Goal: Task Accomplishment & Management: Complete application form

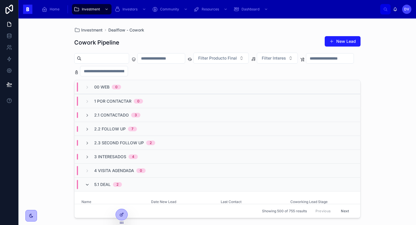
click at [89, 185] on icon at bounding box center [87, 184] width 5 height 5
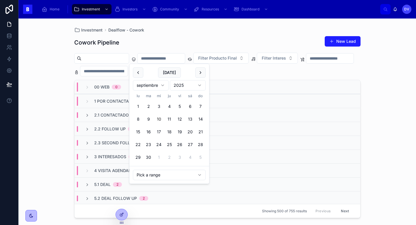
click at [157, 58] on input "text" at bounding box center [160, 58] width 47 height 8
click at [150, 120] on button "9" at bounding box center [148, 119] width 10 height 10
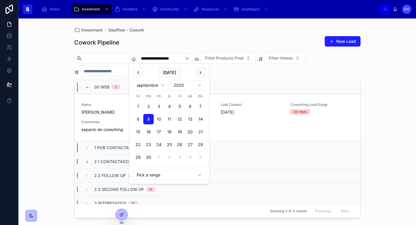
click at [201, 38] on div "Cowork Pipeline New Lead" at bounding box center [217, 42] width 286 height 13
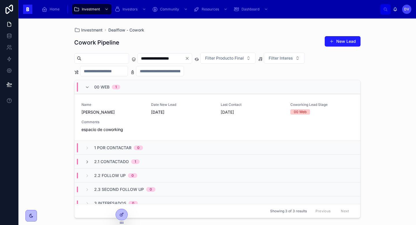
click at [149, 89] on div "00 Web 1" at bounding box center [216, 87] width 285 height 14
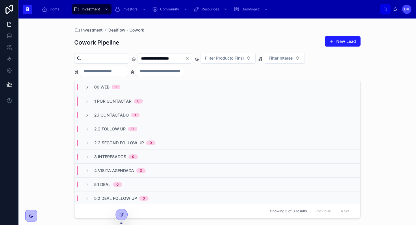
click at [115, 115] on span "2.1 Contactado" at bounding box center [111, 115] width 35 height 6
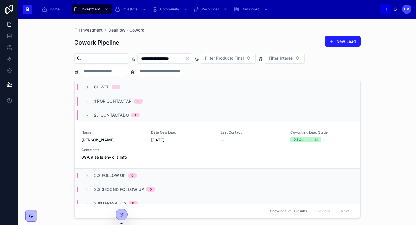
click at [128, 114] on div "2.1 Contactado 1" at bounding box center [116, 114] width 45 height 9
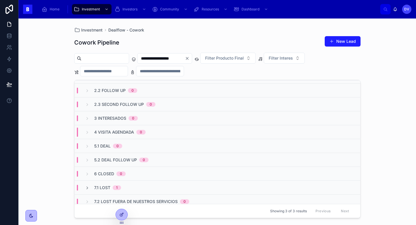
scroll to position [57, 0]
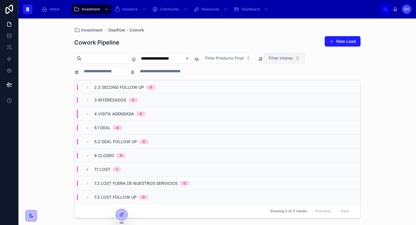
click at [305, 59] on button "Filter Interes" at bounding box center [284, 58] width 41 height 11
click at [300, 83] on div "Cowork" at bounding box center [294, 81] width 69 height 9
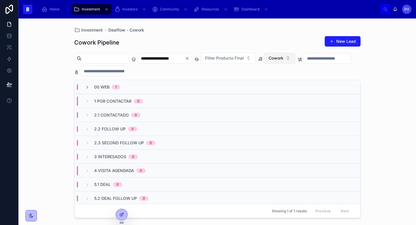
click at [295, 58] on button "Cowork" at bounding box center [279, 58] width 31 height 11
click at [295, 100] on div "Eventos" at bounding box center [289, 99] width 69 height 9
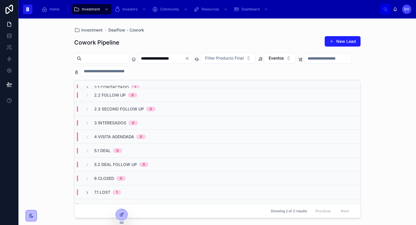
scroll to position [57, 0]
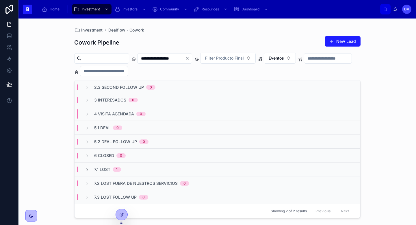
click at [104, 167] on span "7.1 Lost" at bounding box center [102, 169] width 16 height 6
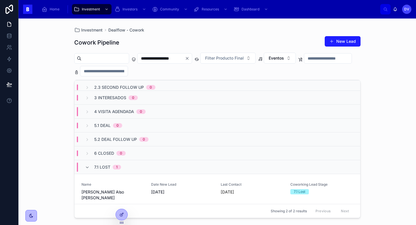
click at [100, 165] on span "7.1 Lost" at bounding box center [102, 167] width 16 height 6
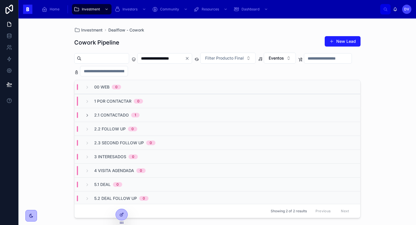
scroll to position [0, 0]
click at [185, 60] on input "**********" at bounding box center [160, 58] width 47 height 8
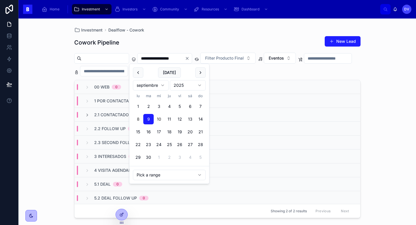
click at [139, 122] on button "8" at bounding box center [138, 119] width 10 height 10
click at [140, 122] on button "8" at bounding box center [138, 119] width 10 height 10
type input "**********"
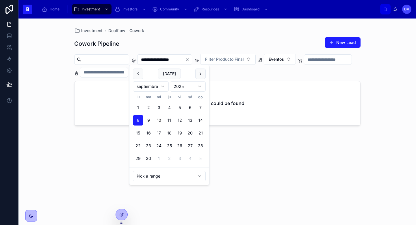
click at [371, 73] on div "**********" at bounding box center [216, 121] width 397 height 206
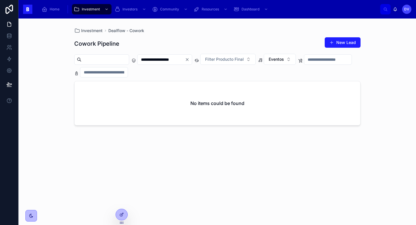
click at [188, 60] on icon "Clear" at bounding box center [187, 59] width 2 height 2
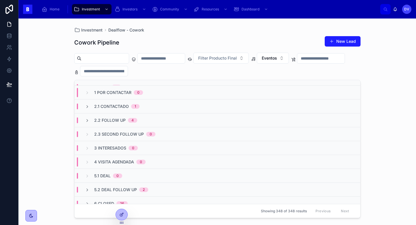
scroll to position [9, 0]
click at [289, 58] on button "Eventos" at bounding box center [273, 58] width 32 height 11
click at [278, 91] on div "Cowork" at bounding box center [283, 90] width 69 height 9
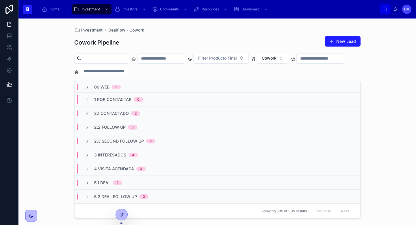
scroll to position [3, 0]
click at [120, 154] on span "3 Interesados" at bounding box center [110, 154] width 32 height 6
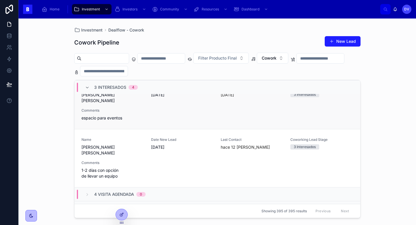
scroll to position [225, 0]
click at [153, 151] on div "Name [PERSON_NAME] [PERSON_NAME] Date New Lead [DATE] Last Contact hace 12 [PER…" at bounding box center [217, 158] width 272 height 42
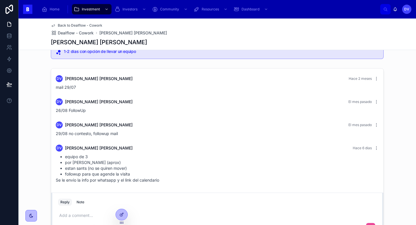
scroll to position [3, 0]
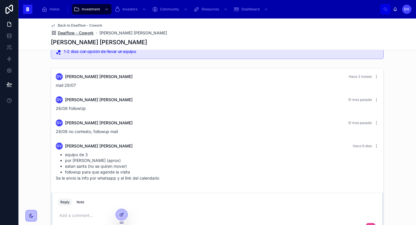
click at [84, 33] on span "Dealflow - Cowork" at bounding box center [76, 33] width 36 height 6
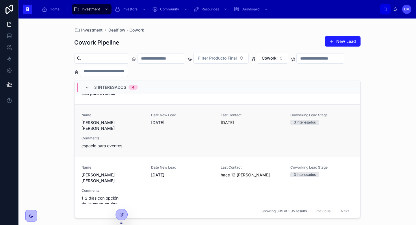
scroll to position [199, 0]
click at [139, 187] on div "Comments 1-2 [PERSON_NAME] con opción de llevar un equipo" at bounding box center [112, 196] width 63 height 18
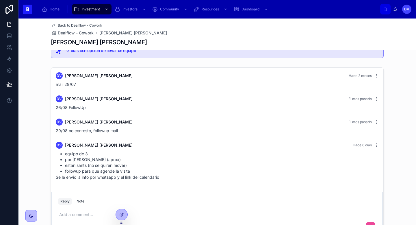
scroll to position [156, 0]
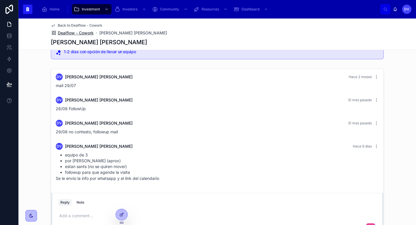
click at [87, 34] on span "Dealflow - Cowork" at bounding box center [76, 33] width 36 height 6
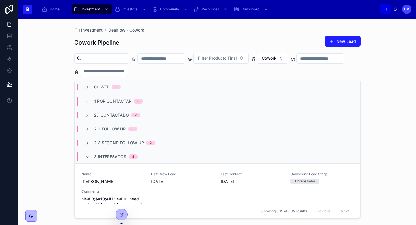
click at [100, 156] on span "3 Interesados" at bounding box center [110, 157] width 32 height 6
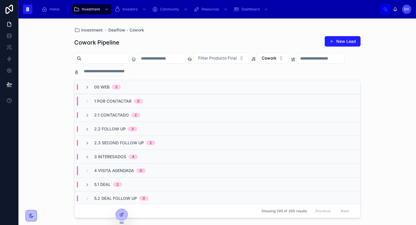
click at [103, 89] on span "00 Web" at bounding box center [101, 87] width 15 height 6
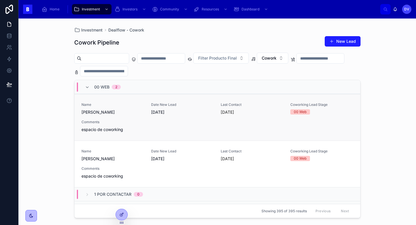
click at [153, 122] on div "Name [PERSON_NAME] Date New Lead [DATE] Last Contact [DATE] Coworking Lead Stag…" at bounding box center [217, 117] width 272 height 30
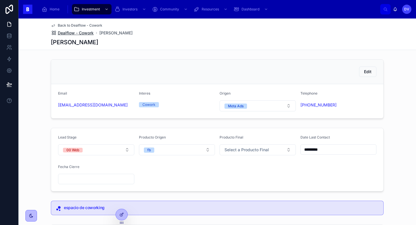
click at [83, 31] on span "Dealflow - Cowork" at bounding box center [76, 33] width 36 height 6
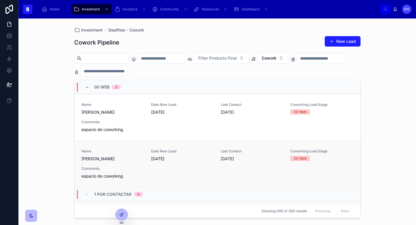
click at [246, 170] on div "Name [PERSON_NAME] Date New Lead [DATE] Last Contact [DATE] Coworking Lead Stag…" at bounding box center [217, 164] width 272 height 30
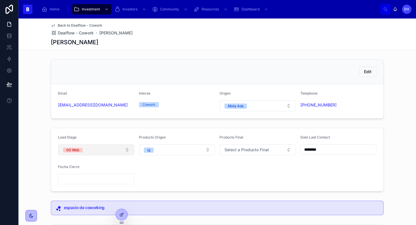
click at [128, 150] on button "00 Web" at bounding box center [96, 149] width 76 height 11
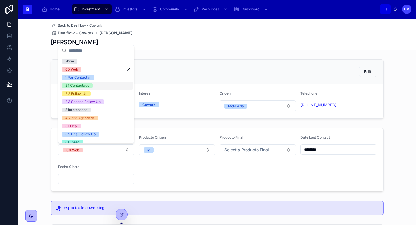
click at [123, 83] on div "2.1 Contactado" at bounding box center [95, 85] width 73 height 8
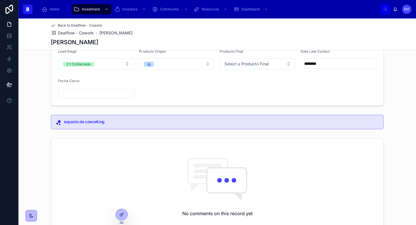
scroll to position [79, 0]
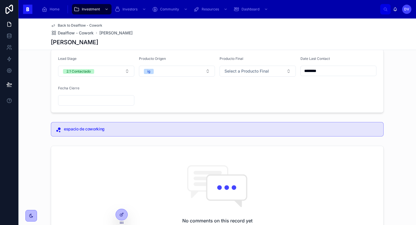
click at [333, 71] on input "********" at bounding box center [339, 71] width 76 height 8
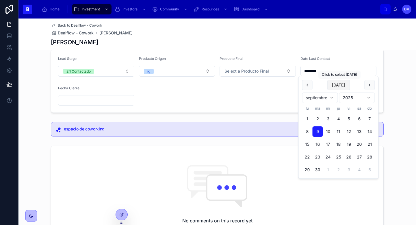
click at [344, 83] on button "[DATE]" at bounding box center [338, 85] width 23 height 10
type input "*********"
click at [227, 116] on div "Edit Email [EMAIL_ADDRESS][DOMAIN_NAME] Interes Cowork Origen Meta Ads Telephon…" at bounding box center [216, 134] width 397 height 313
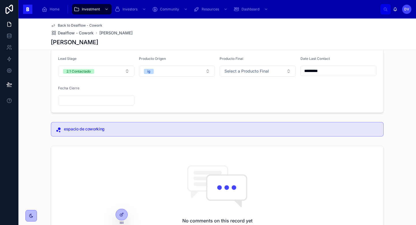
scroll to position [182, 0]
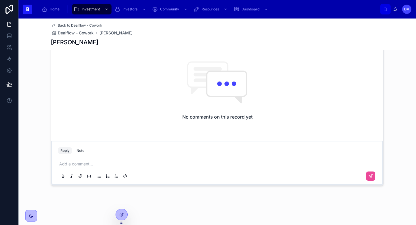
click at [89, 163] on p at bounding box center [218, 164] width 318 height 6
click at [60, 165] on span "**********" at bounding box center [84, 164] width 51 height 4
click at [150, 165] on p "**********" at bounding box center [218, 164] width 318 height 6
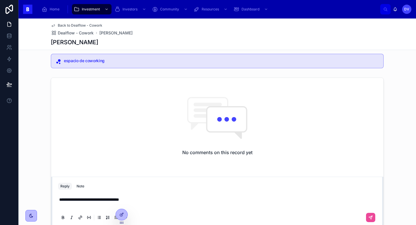
scroll to position [148, 0]
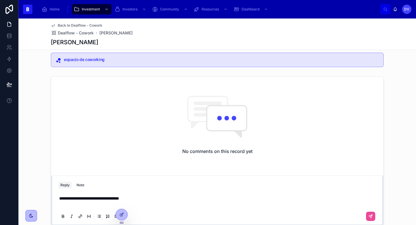
drag, startPoint x: 100, startPoint y: 45, endPoint x: 45, endPoint y: 46, distance: 54.9
click at [45, 46] on div "Back to Dealflow - Cowork Dealflow - Cowork [PERSON_NAME] [PERSON_NAME]" at bounding box center [216, 33] width 397 height 31
copy h1 "[PERSON_NAME]"
click at [152, 202] on p "**********" at bounding box center [218, 201] width 318 height 12
click at [149, 199] on p "**********" at bounding box center [218, 201] width 318 height 12
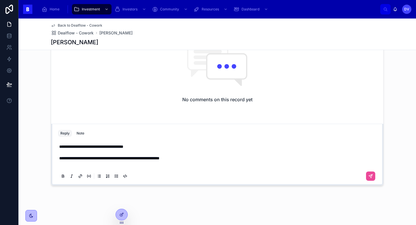
scroll to position [199, 0]
click at [88, 159] on span "**********" at bounding box center [109, 158] width 100 height 4
click at [373, 175] on button at bounding box center [370, 175] width 9 height 9
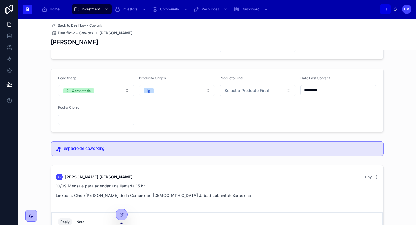
scroll to position [56, 0]
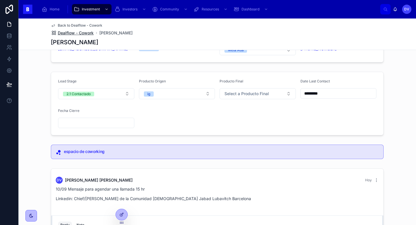
click at [90, 31] on span "Dealflow - Cowork" at bounding box center [76, 33] width 36 height 6
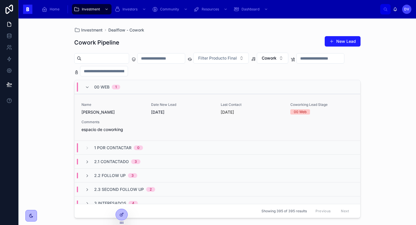
click at [155, 121] on div "Name [PERSON_NAME] Date New Lead [DATE] Last Contact [DATE] Coworking Lead Stag…" at bounding box center [217, 117] width 272 height 30
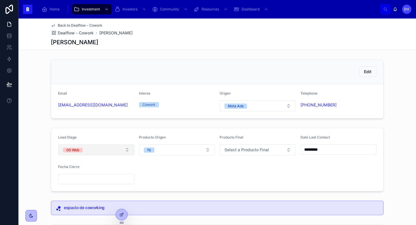
click at [126, 150] on button "00 Web" at bounding box center [96, 149] width 76 height 11
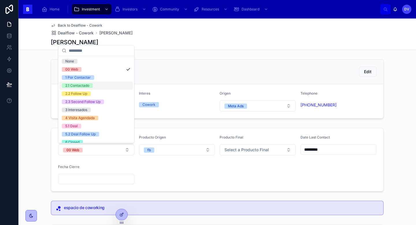
click at [117, 85] on div "2.1 Contactado" at bounding box center [95, 85] width 73 height 8
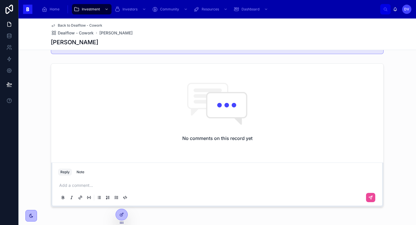
scroll to position [161, 0]
click at [90, 184] on p at bounding box center [218, 185] width 318 height 6
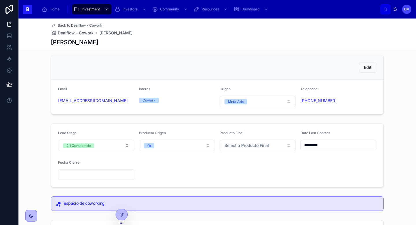
scroll to position [0, 0]
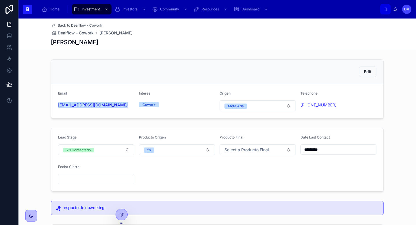
copy link "[EMAIL_ADDRESS][DOMAIN_NAME]"
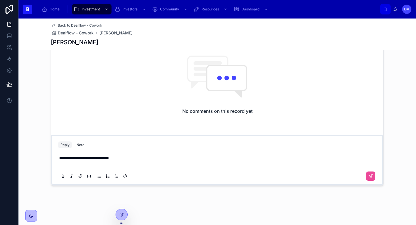
click at [96, 165] on p "**********" at bounding box center [218, 161] width 318 height 12
click at [373, 175] on button at bounding box center [370, 175] width 9 height 9
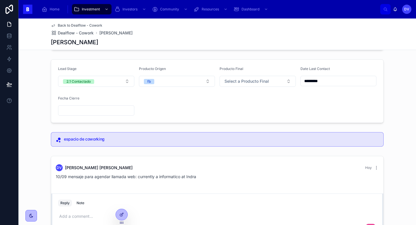
scroll to position [0, 0]
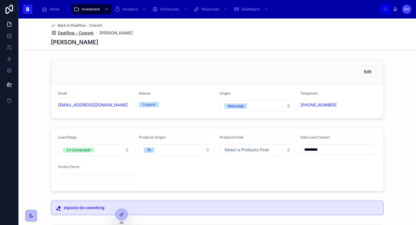
click at [86, 34] on span "Dealflow - Cowork" at bounding box center [76, 33] width 36 height 6
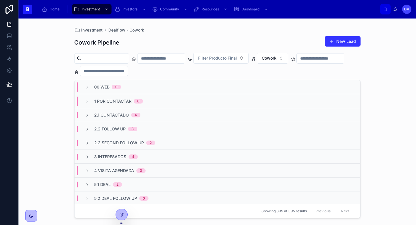
click at [343, 45] on button "New Lead" at bounding box center [342, 41] width 36 height 10
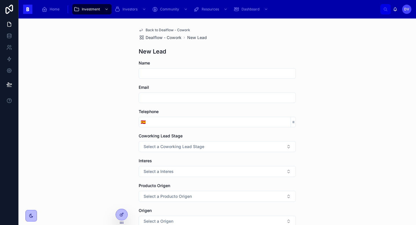
click at [159, 74] on input "text" at bounding box center [217, 73] width 156 height 8
paste input "**********"
type input "**********"
click at [159, 124] on input "tel" at bounding box center [218, 122] width 143 height 8
paste input "**********"
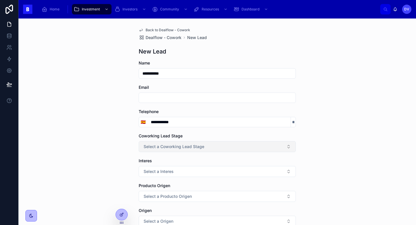
type input "**********"
click at [174, 147] on span "Select a Coworking Lead Stage" at bounding box center [173, 146] width 61 height 6
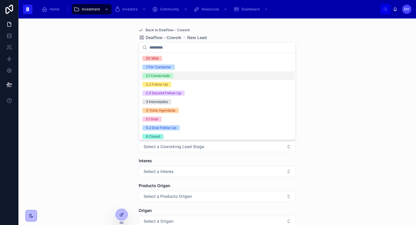
click at [174, 76] on div "2.1 Contactado" at bounding box center [217, 75] width 154 height 9
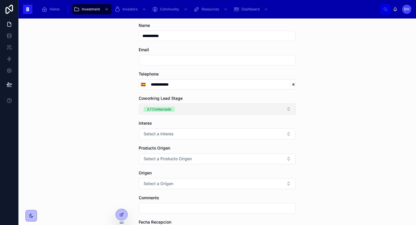
scroll to position [38, 0]
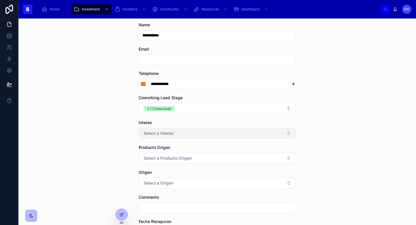
click at [158, 135] on span "Select a Interes" at bounding box center [158, 133] width 30 height 6
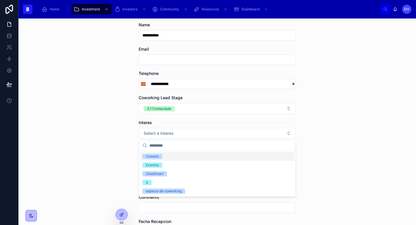
click at [165, 158] on div "Cowork" at bounding box center [217, 156] width 154 height 9
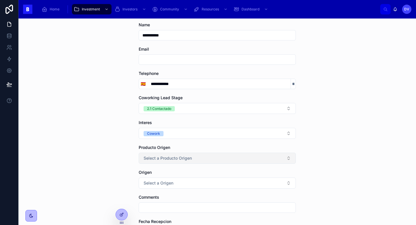
click at [171, 160] on span "Select a Producto Origen" at bounding box center [167, 158] width 48 height 6
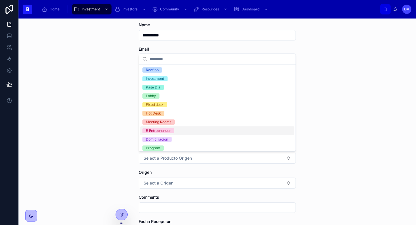
scroll to position [1, 0]
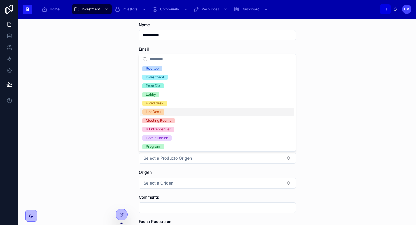
click at [163, 111] on span "Hot Desk" at bounding box center [153, 111] width 22 height 5
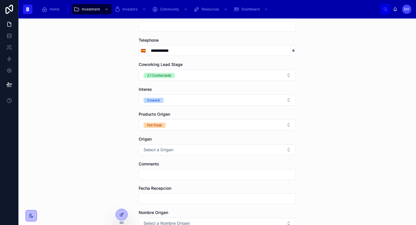
scroll to position [72, 0]
click at [177, 148] on button "Select a Origen" at bounding box center [217, 149] width 157 height 11
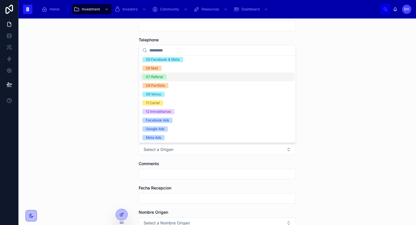
scroll to position [38, 0]
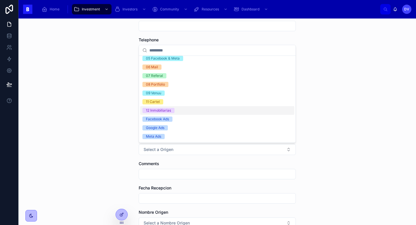
click at [172, 111] on span "12 Inmobiliarias" at bounding box center [158, 110] width 32 height 5
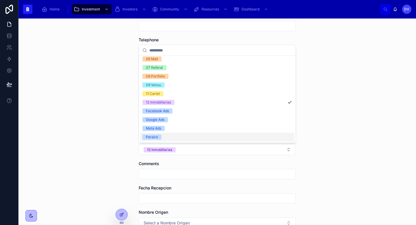
click at [184, 135] on div "Peraire" at bounding box center [217, 136] width 154 height 9
click at [173, 164] on div "Comments" at bounding box center [217, 163] width 157 height 6
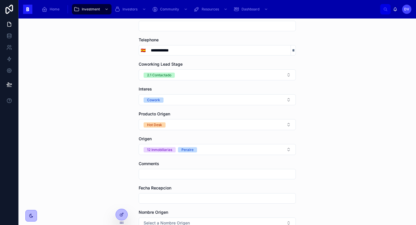
click at [170, 173] on input "text" at bounding box center [217, 174] width 156 height 8
paste input "**********"
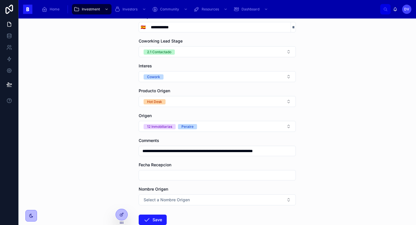
scroll to position [98, 0]
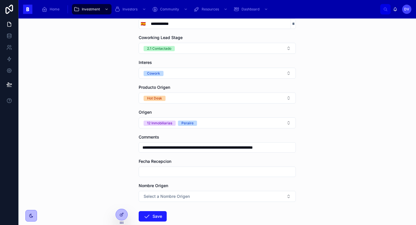
type input "**********"
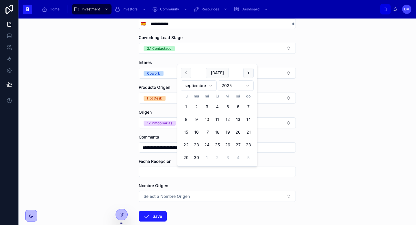
click at [161, 173] on input "text" at bounding box center [217, 171] width 156 height 8
click at [218, 74] on button "[DATE]" at bounding box center [217, 73] width 23 height 10
type input "*********"
click at [184, 196] on span "Select a Nombre Origen" at bounding box center [166, 196] width 46 height 6
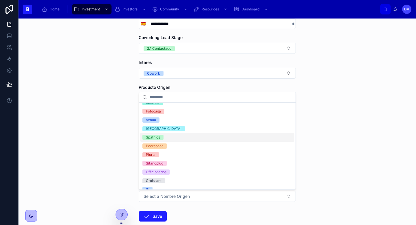
scroll to position [0, 0]
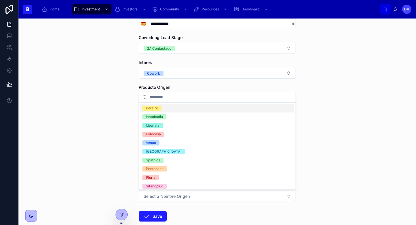
click at [157, 109] on div "Peraire" at bounding box center [152, 107] width 12 height 5
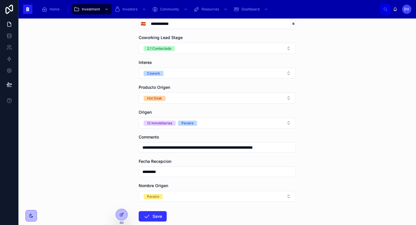
click at [150, 214] on button "Save" at bounding box center [153, 216] width 28 height 10
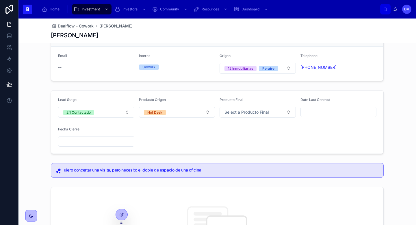
scroll to position [31, 0]
click at [87, 24] on span "Dealflow - Cowork" at bounding box center [76, 26] width 36 height 6
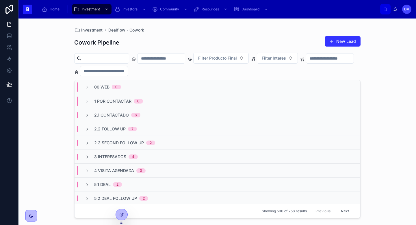
click at [343, 41] on button "New Lead" at bounding box center [342, 41] width 36 height 10
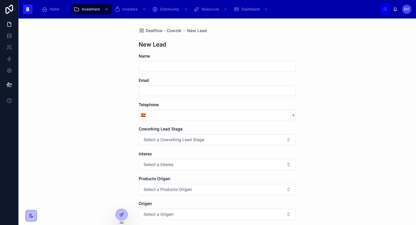
click at [173, 68] on input "text" at bounding box center [217, 66] width 156 height 8
type input "*****"
click at [176, 118] on input "tel" at bounding box center [218, 115] width 143 height 8
paste input "**********"
type input "**********"
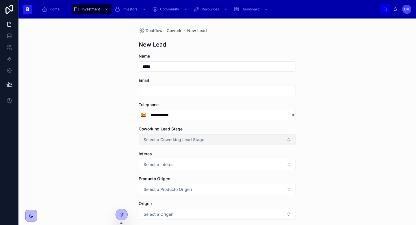
click at [147, 140] on span "Select a Coworking Lead Stage" at bounding box center [173, 140] width 61 height 6
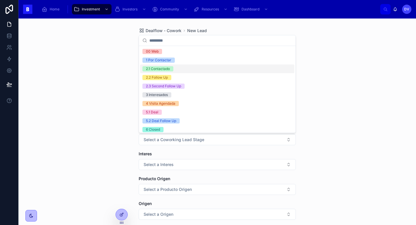
click at [192, 70] on div "2.1 Contactado" at bounding box center [217, 68] width 154 height 9
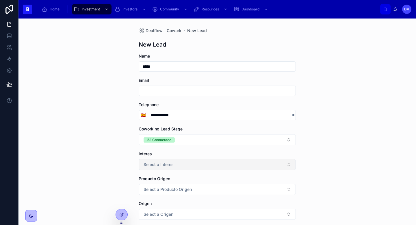
click at [175, 166] on button "Select a Interes" at bounding box center [217, 164] width 157 height 11
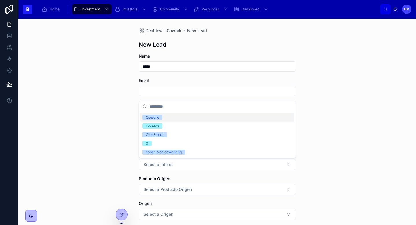
click at [169, 120] on div "Cowork" at bounding box center [217, 117] width 154 height 9
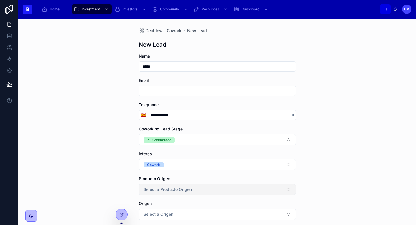
click at [183, 190] on span "Select a Producto Origen" at bounding box center [167, 189] width 48 height 6
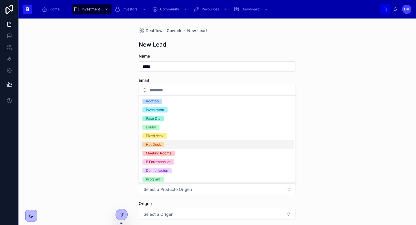
click at [183, 141] on div "Hot Desk" at bounding box center [217, 144] width 154 height 9
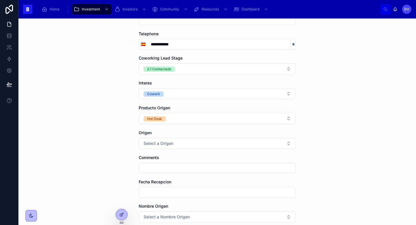
scroll to position [72, 0]
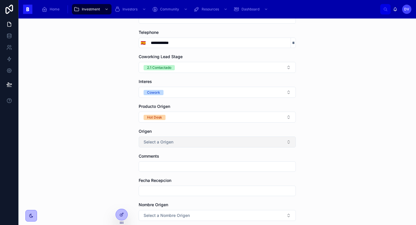
click at [176, 141] on button "Select a Origen" at bounding box center [217, 141] width 157 height 11
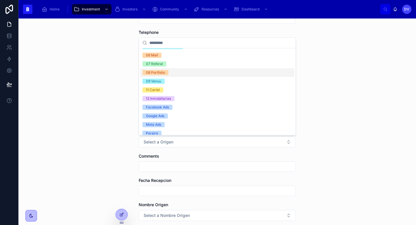
scroll to position [40, 0]
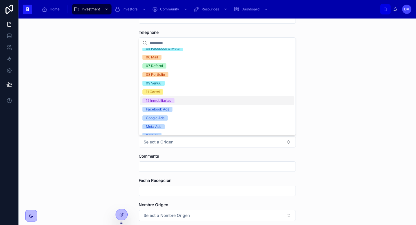
click at [171, 100] on span "12 Inmobiliarias" at bounding box center [158, 100] width 32 height 5
click at [184, 167] on input "text" at bounding box center [217, 166] width 156 height 8
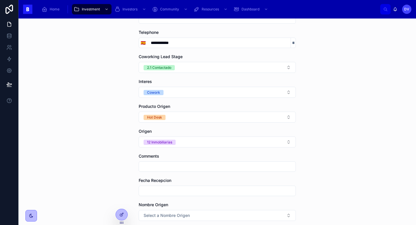
paste input "**********"
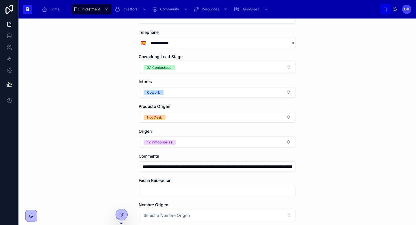
scroll to position [0, 295]
type input "**********"
click at [163, 192] on input "text" at bounding box center [217, 190] width 156 height 8
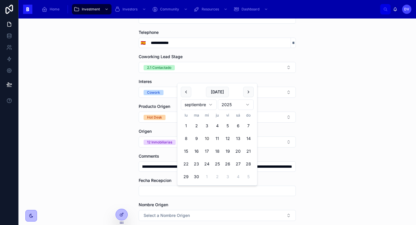
scroll to position [0, 0]
click at [217, 91] on button "[DATE]" at bounding box center [217, 92] width 23 height 10
type input "*********"
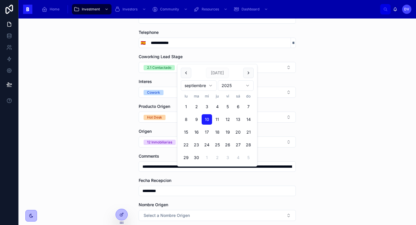
scroll to position [125, 0]
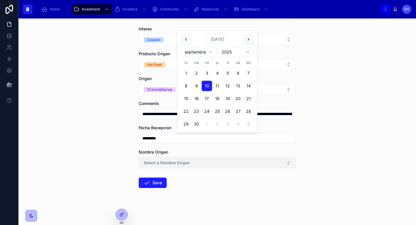
click at [189, 166] on button "Select a Nombre Origen" at bounding box center [217, 162] width 157 height 11
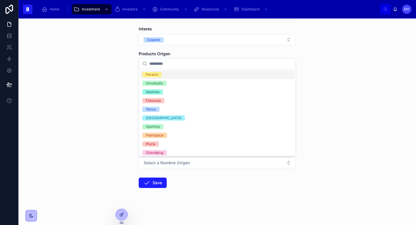
click at [179, 75] on div "Peraire" at bounding box center [217, 74] width 154 height 9
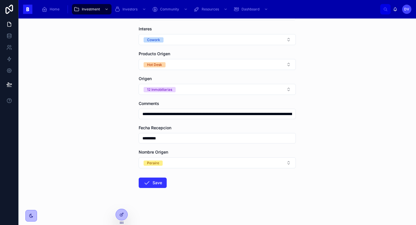
click at [150, 186] on button "Save" at bounding box center [153, 182] width 28 height 10
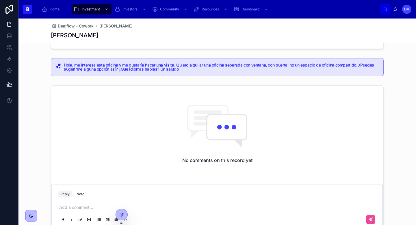
scroll to position [145, 0]
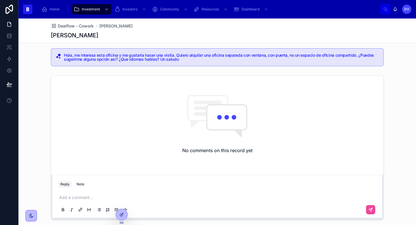
click at [81, 198] on p at bounding box center [218, 197] width 318 height 6
click at [59, 198] on span "**********" at bounding box center [85, 197] width 53 height 4
click at [370, 210] on icon at bounding box center [370, 209] width 3 height 3
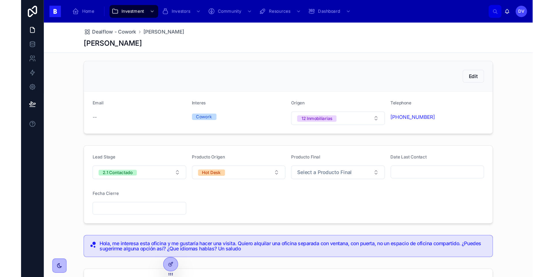
scroll to position [0, 0]
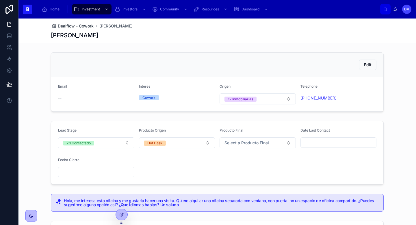
click at [81, 27] on span "Dealflow - Cowork" at bounding box center [76, 26] width 36 height 6
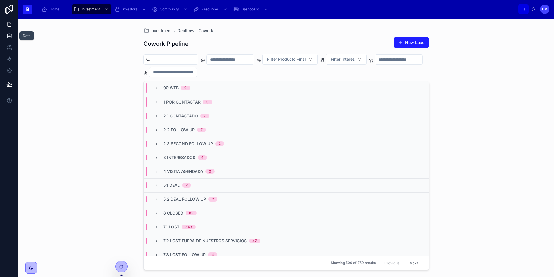
click at [9, 37] on icon at bounding box center [9, 36] width 6 height 6
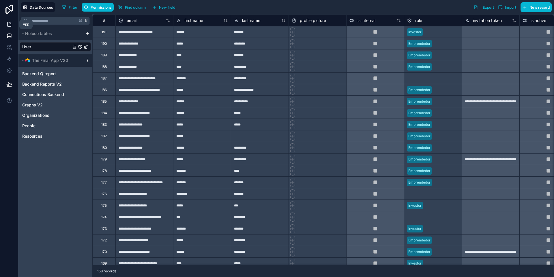
click at [9, 28] on link at bounding box center [9, 24] width 18 height 12
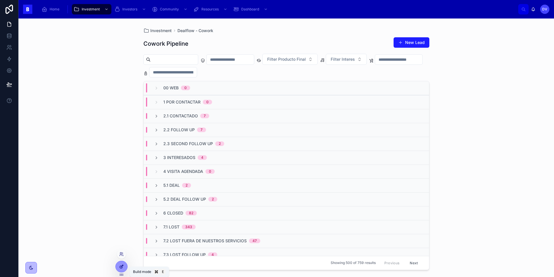
click at [119, 224] on icon at bounding box center [121, 266] width 5 height 5
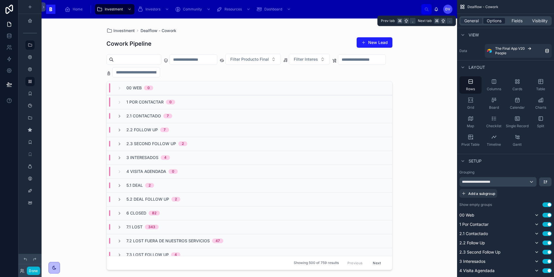
click at [415, 22] on span "Options" at bounding box center [494, 21] width 15 height 6
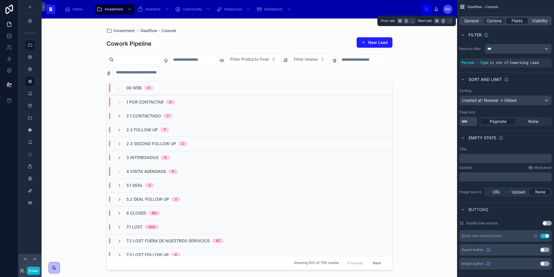
click at [415, 20] on span "Fields" at bounding box center [517, 21] width 11 height 6
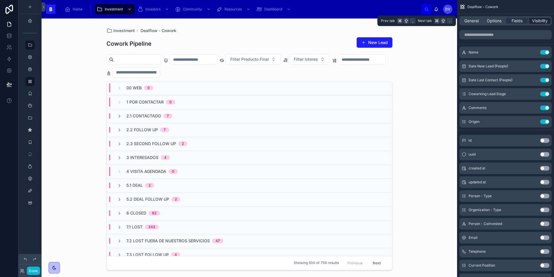
click at [415, 18] on span "Visibility" at bounding box center [540, 21] width 16 height 6
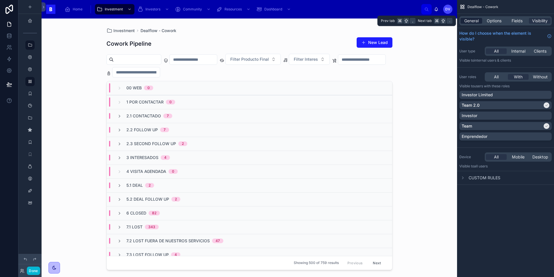
click at [415, 22] on span "General" at bounding box center [471, 21] width 14 height 6
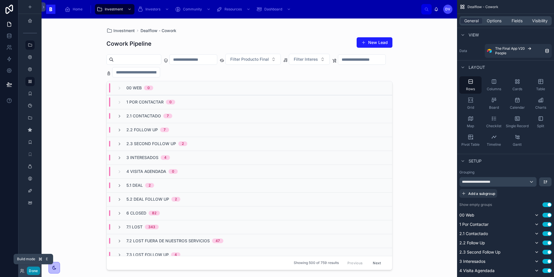
click at [32, 224] on button "Done" at bounding box center [33, 270] width 13 height 8
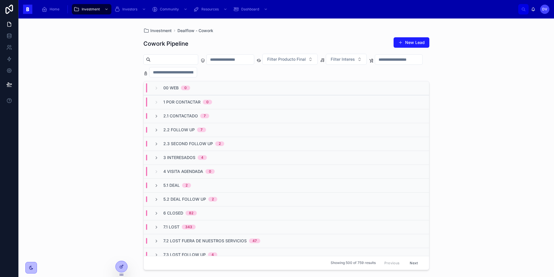
click at [218, 119] on div "2.1 Contactado 7" at bounding box center [286, 116] width 285 height 14
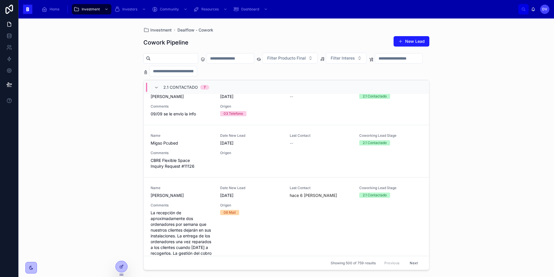
scroll to position [281, 0]
click at [238, 161] on div "Origen" at bounding box center [251, 159] width 63 height 18
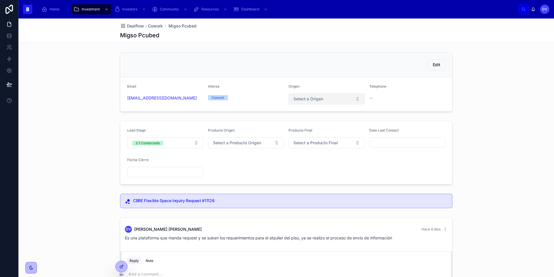
click at [351, 100] on button "Select a Origen" at bounding box center [327, 98] width 76 height 11
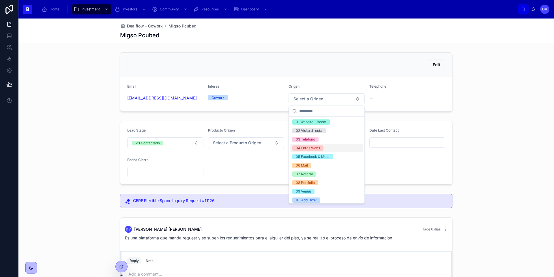
click at [312, 148] on div "04 Otras Webs" at bounding box center [308, 147] width 24 height 5
click at [57, 93] on div "Edit Email [EMAIL_ADDRESS][DOMAIN_NAME] Interes Cowork Origen 04 Otras Webs Tel…" at bounding box center [286, 82] width 536 height 64
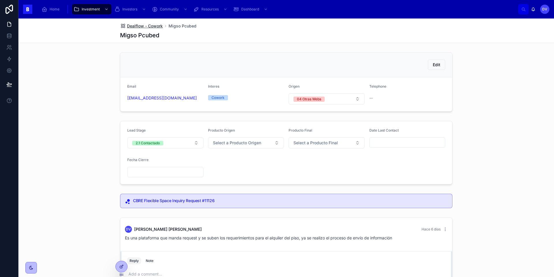
click at [145, 28] on span "Dealflow - Cowork" at bounding box center [145, 26] width 36 height 6
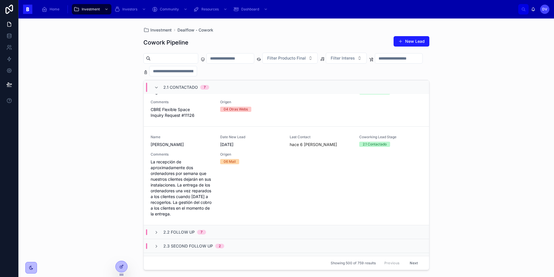
scroll to position [336, 0]
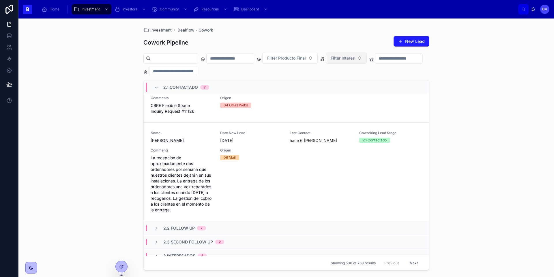
click at [367, 59] on button "Filter Interes" at bounding box center [346, 58] width 41 height 11
click at [342, 82] on div "Cowork" at bounding box center [360, 81] width 69 height 9
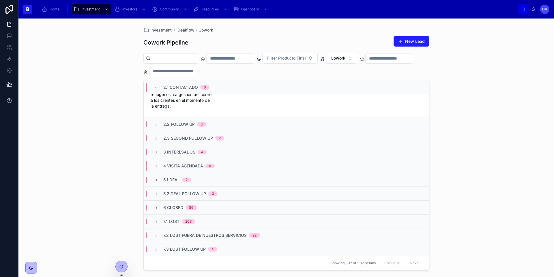
scroll to position [392, 0]
click at [156, 125] on icon at bounding box center [156, 125] width 5 height 5
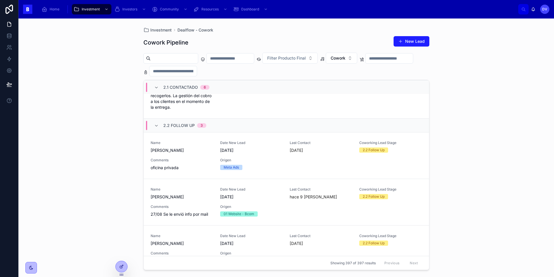
scroll to position [0, 0]
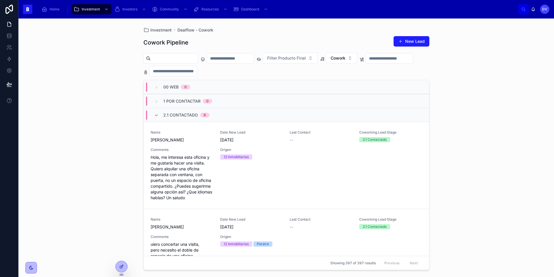
click at [165, 101] on span "1 Por Contactar" at bounding box center [181, 101] width 37 height 6
click at [167, 103] on span "1 Por Contactar" at bounding box center [181, 101] width 37 height 6
click at [157, 115] on icon at bounding box center [156, 115] width 5 height 5
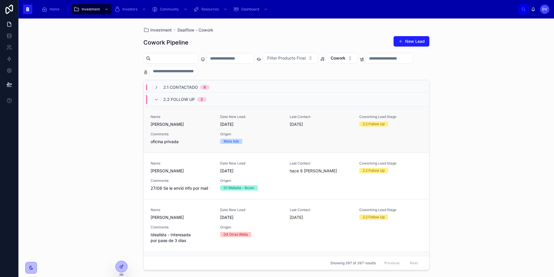
scroll to position [31, 0]
click at [157, 97] on icon at bounding box center [156, 98] width 5 height 5
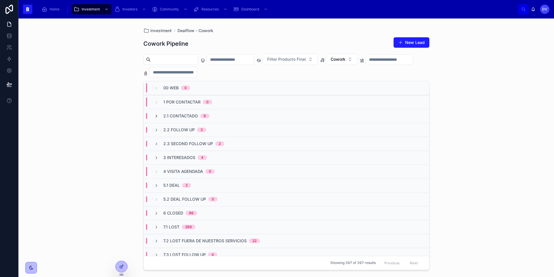
click at [155, 117] on icon at bounding box center [156, 116] width 5 height 5
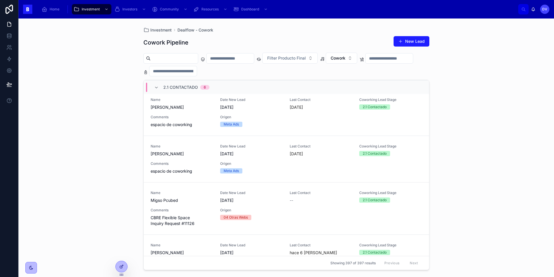
scroll to position [177, 0]
click at [190, 210] on span "Comments" at bounding box center [182, 210] width 63 height 5
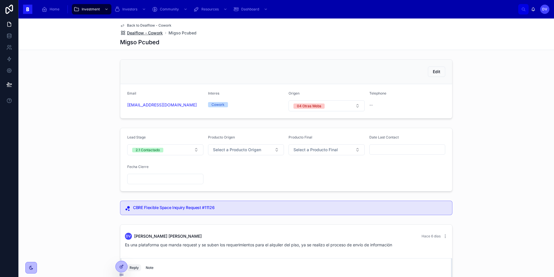
click at [161, 31] on span "Dealflow - Cowork" at bounding box center [145, 33] width 36 height 6
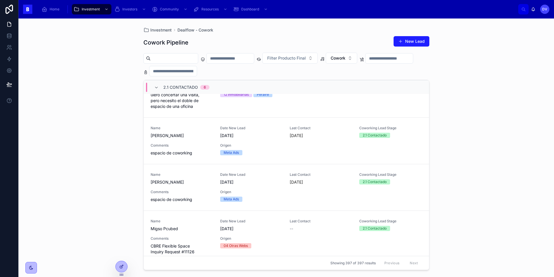
scroll to position [208, 0]
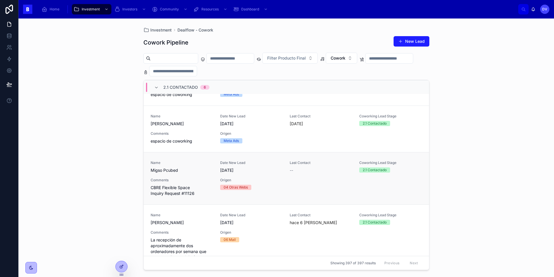
click at [268, 180] on span "Origen" at bounding box center [251, 180] width 63 height 5
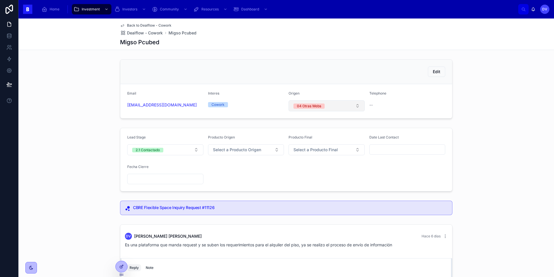
click at [356, 104] on button "04 Otras Webs" at bounding box center [327, 105] width 76 height 11
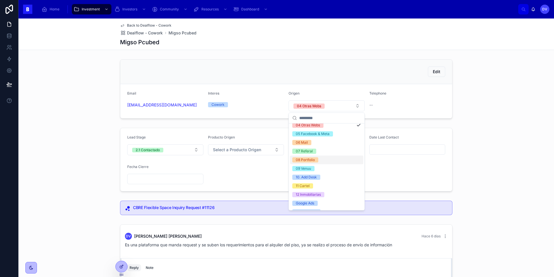
scroll to position [28, 0]
click at [320, 198] on div "12 Inmobiliarias" at bounding box center [308, 195] width 25 height 5
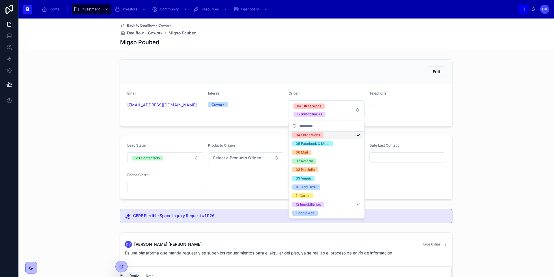
click at [342, 136] on div "04 Otras Webs" at bounding box center [326, 134] width 73 height 9
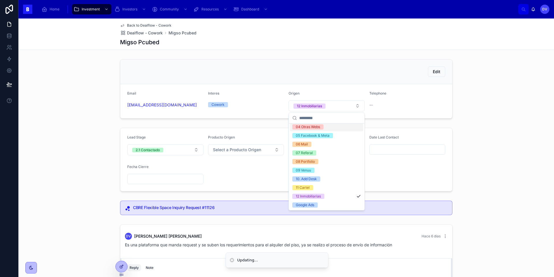
click at [296, 75] on div "Edit" at bounding box center [286, 71] width 318 height 10
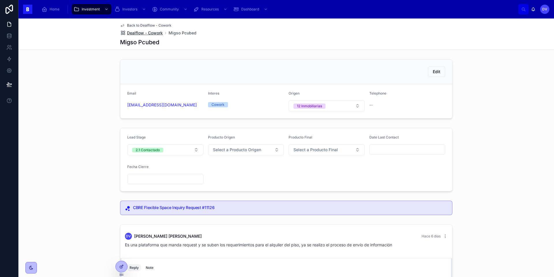
click at [146, 32] on span "Dealflow - Cowork" at bounding box center [145, 33] width 36 height 6
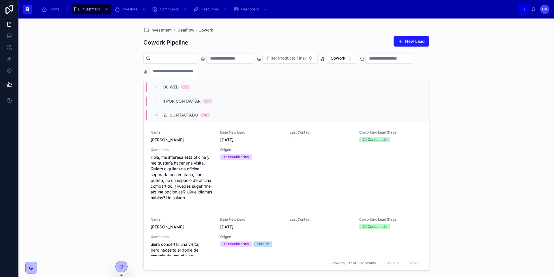
click at [177, 115] on span "2.1 Contactado" at bounding box center [180, 115] width 35 height 6
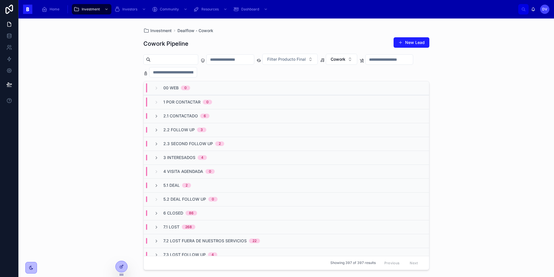
click at [186, 145] on span "2.3 Second Follow Up" at bounding box center [188, 144] width 50 height 6
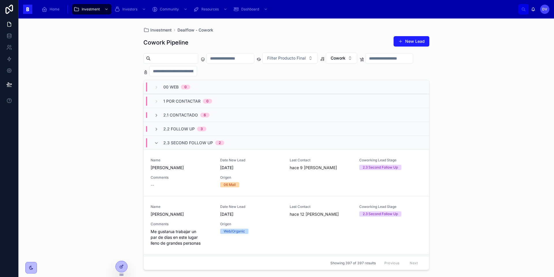
click at [173, 130] on span "2.2 Follow Up" at bounding box center [178, 129] width 31 height 6
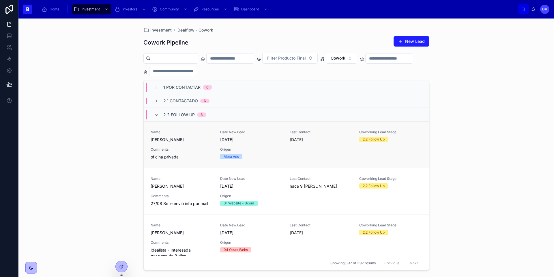
scroll to position [14, 0]
click at [190, 100] on span "2.1 Contactado" at bounding box center [180, 101] width 35 height 6
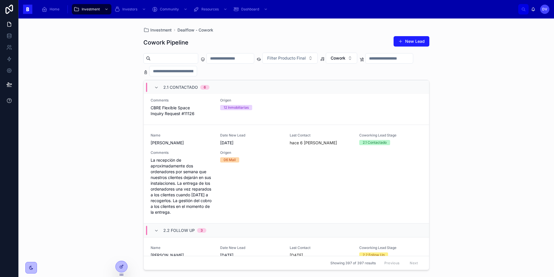
scroll to position [288, 0]
click at [237, 168] on div "Origen 06 Mail" at bounding box center [251, 182] width 63 height 65
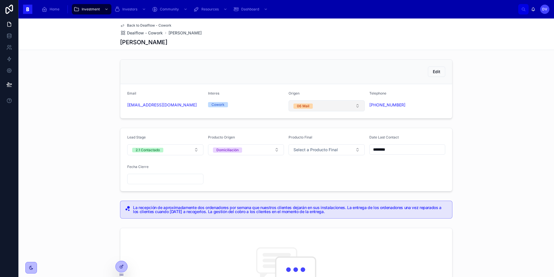
click at [352, 105] on button "06 Mail" at bounding box center [327, 105] width 76 height 11
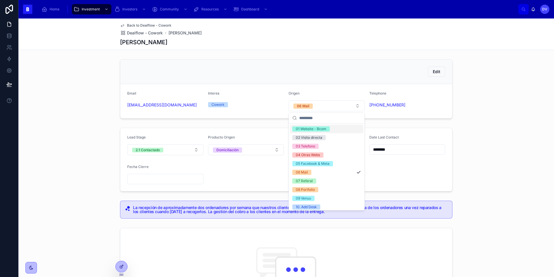
click at [329, 128] on span "01 Website - Bcom" at bounding box center [311, 128] width 38 height 5
click at [309, 107] on div "06 Mail" at bounding box center [303, 105] width 12 height 5
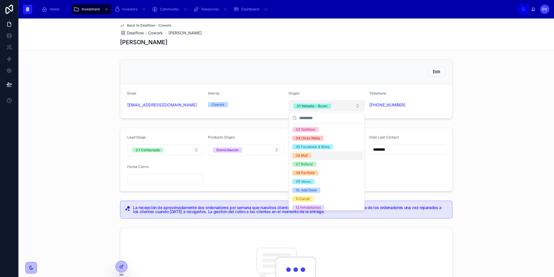
scroll to position [15, 0]
click at [306, 158] on div "06 Mail" at bounding box center [302, 156] width 12 height 5
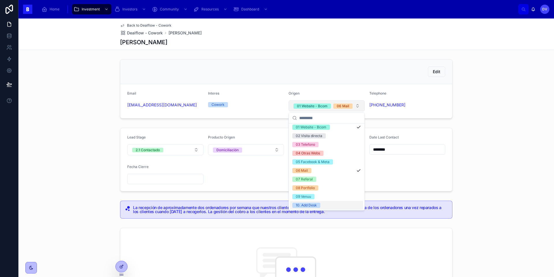
scroll to position [0, 0]
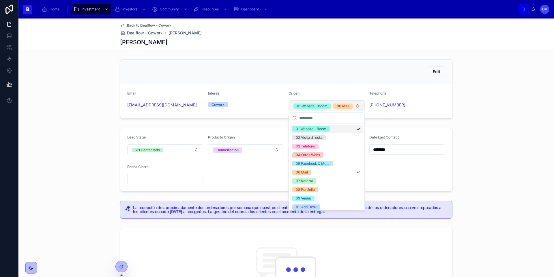
click at [336, 129] on div "01 Website - Bcom" at bounding box center [326, 128] width 73 height 9
click at [252, 57] on div "Edit Email [EMAIL_ADDRESS][DOMAIN_NAME] Interes Cowork Origen 06 Mail Telephone…" at bounding box center [286, 89] width 536 height 64
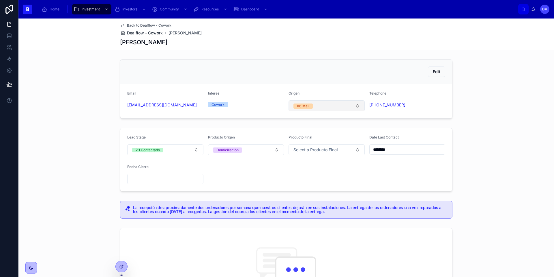
click at [155, 33] on span "Dealflow - Cowork" at bounding box center [145, 33] width 36 height 6
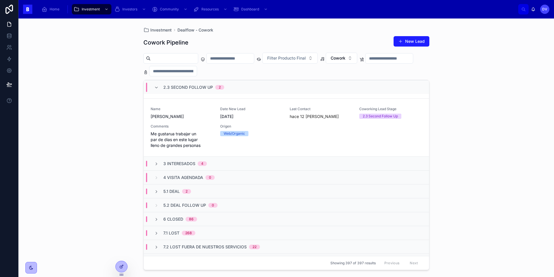
scroll to position [632, 0]
click at [191, 165] on span "3 Interesados" at bounding box center [179, 163] width 32 height 6
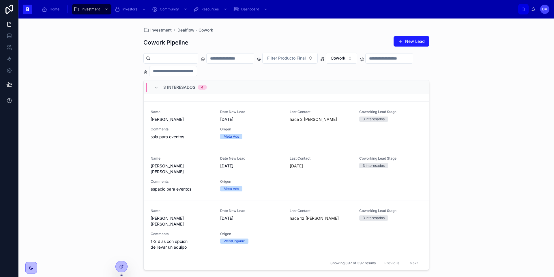
scroll to position [835, 0]
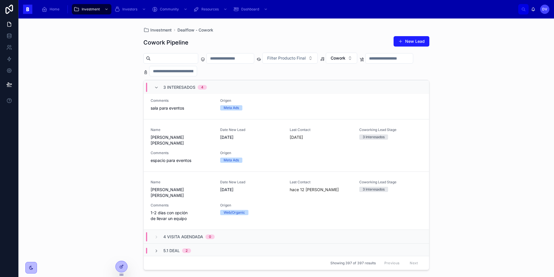
click at [166, 224] on span "5.1 Deal" at bounding box center [171, 250] width 16 height 6
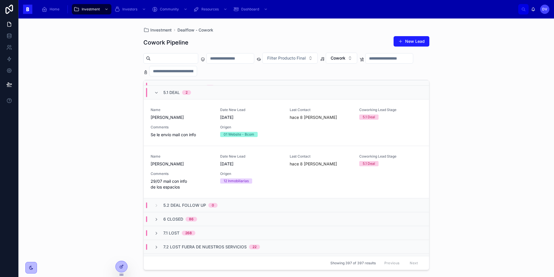
scroll to position [993, 0]
click at [247, 57] on input "text" at bounding box center [230, 58] width 47 height 8
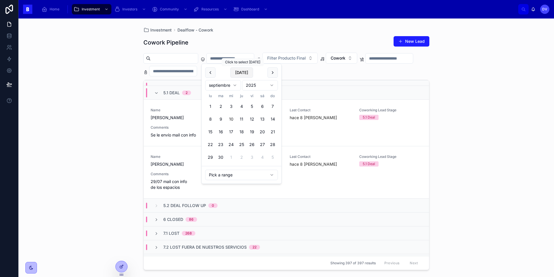
click at [242, 73] on button "[DATE]" at bounding box center [241, 72] width 23 height 10
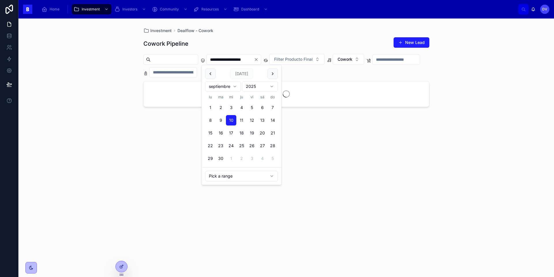
click at [210, 74] on button at bounding box center [210, 73] width 10 height 10
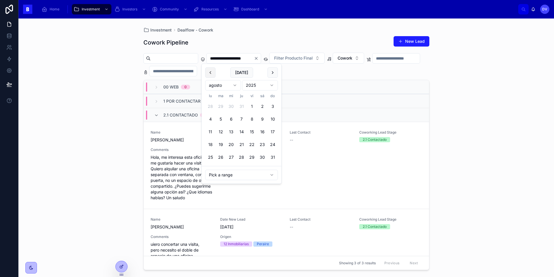
click at [212, 72] on button at bounding box center [210, 72] width 10 height 10
click at [211, 133] on button "14" at bounding box center [210, 131] width 10 height 10
type input "**********"
click at [233, 33] on div "**********" at bounding box center [286, 150] width 286 height 237
click at [158, 115] on icon at bounding box center [156, 115] width 5 height 5
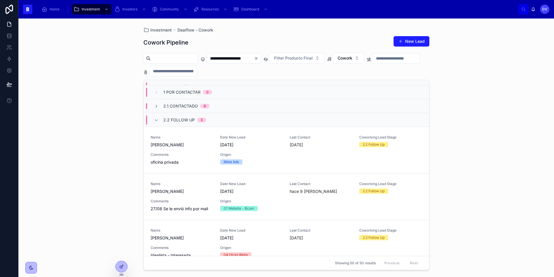
scroll to position [9, 0]
click at [158, 120] on icon at bounding box center [156, 120] width 5 height 5
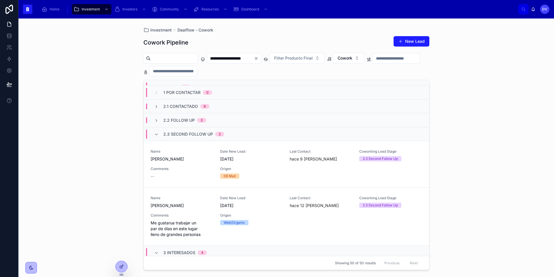
scroll to position [0, 0]
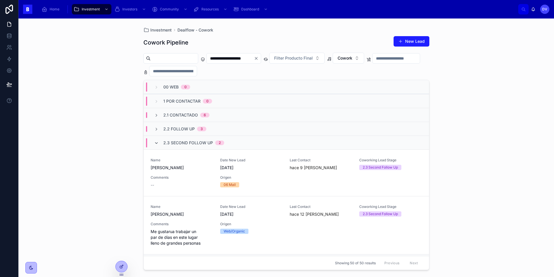
click at [156, 144] on icon at bounding box center [156, 143] width 5 height 5
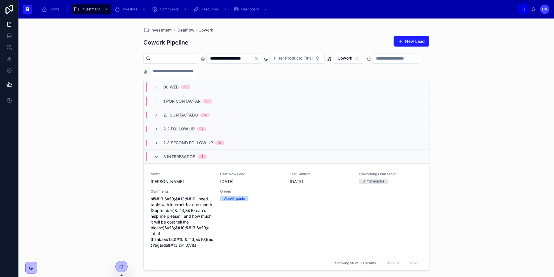
click at [162, 158] on div "3 Interesados 4" at bounding box center [180, 156] width 53 height 9
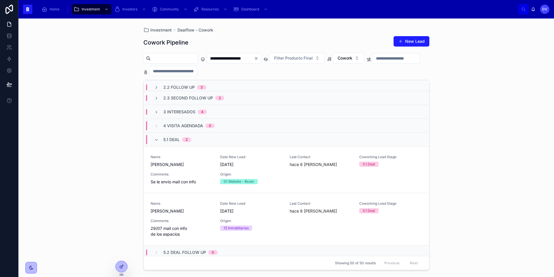
scroll to position [45, 0]
click at [157, 141] on icon at bounding box center [156, 139] width 5 height 5
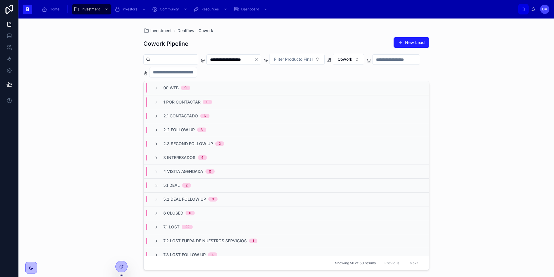
scroll to position [6, 0]
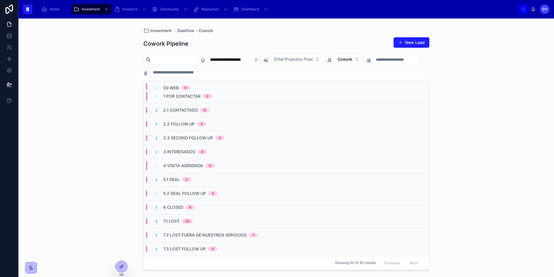
click at [155, 221] on icon at bounding box center [156, 221] width 5 height 5
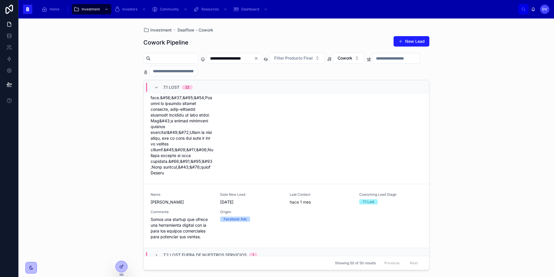
scroll to position [1914, 0]
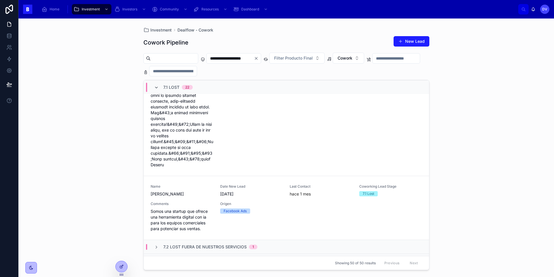
click at [157, 87] on icon at bounding box center [156, 87] width 5 height 5
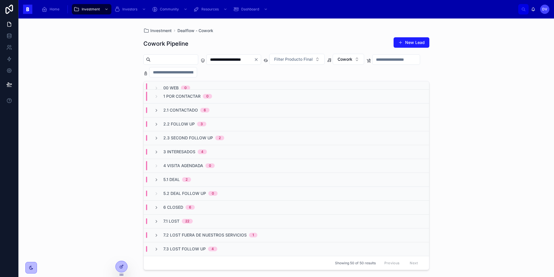
scroll to position [6, 0]
click at [156, 224] on icon at bounding box center [156, 249] width 5 height 5
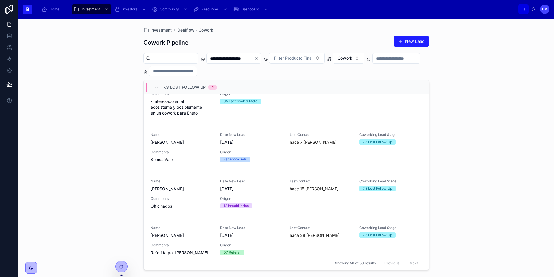
scroll to position [195, 0]
click at [154, 87] on icon at bounding box center [156, 87] width 5 height 5
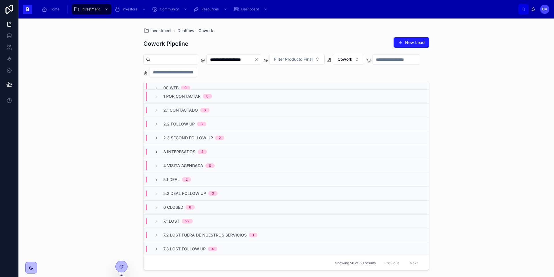
scroll to position [6, 0]
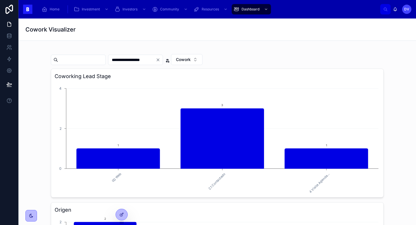
scroll to position [1, 0]
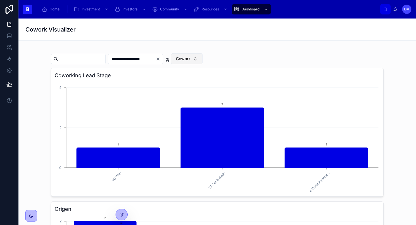
click at [202, 58] on button "Cowork" at bounding box center [186, 58] width 31 height 11
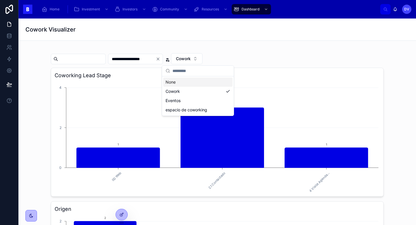
click at [247, 48] on div at bounding box center [217, 48] width 333 height 3
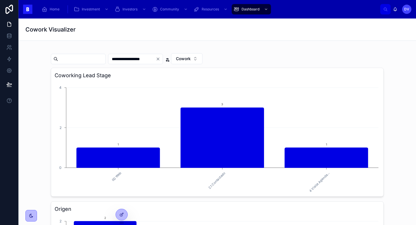
click at [160, 59] on icon "Clear" at bounding box center [158, 59] width 5 height 5
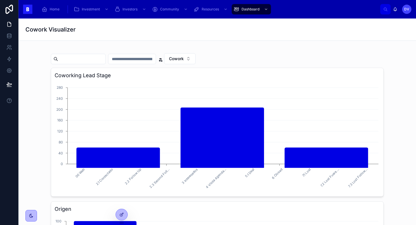
click at [154, 57] on input "text" at bounding box center [131, 59] width 47 height 8
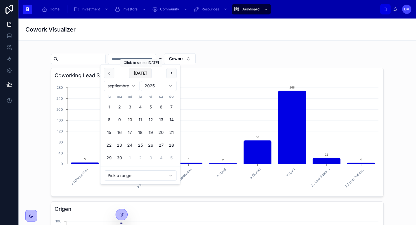
click at [138, 74] on button "[DATE]" at bounding box center [140, 73] width 23 height 10
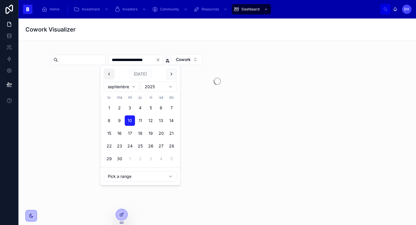
click at [112, 74] on button at bounding box center [109, 74] width 10 height 10
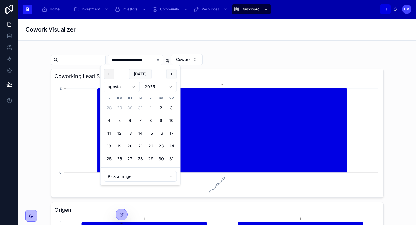
click at [110, 76] on button at bounding box center [109, 74] width 10 height 10
click at [109, 132] on button "14" at bounding box center [109, 133] width 10 height 10
type input "**********"
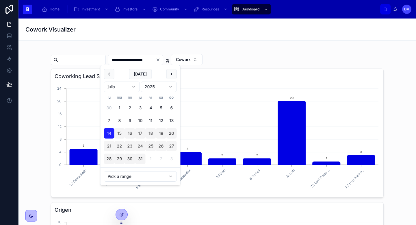
click at [170, 37] on div "Cowork Visualizer" at bounding box center [216, 29] width 383 height 22
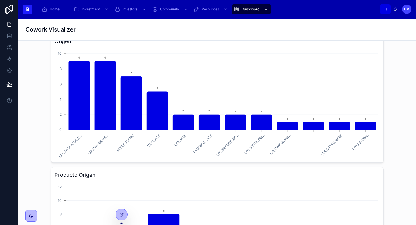
scroll to position [168, 0]
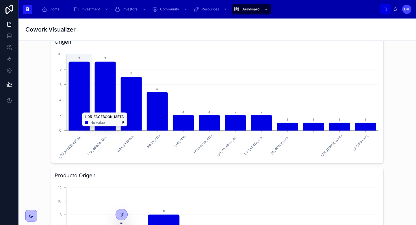
click at [108, 76] on icon "chart" at bounding box center [105, 95] width 21 height 69
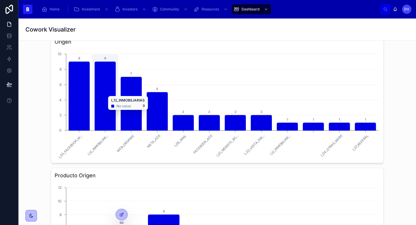
click at [110, 93] on icon "chart" at bounding box center [105, 95] width 21 height 69
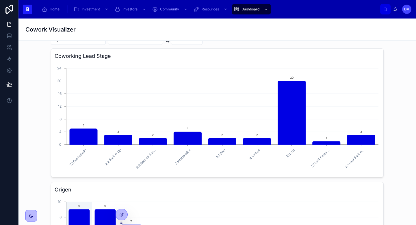
scroll to position [0, 0]
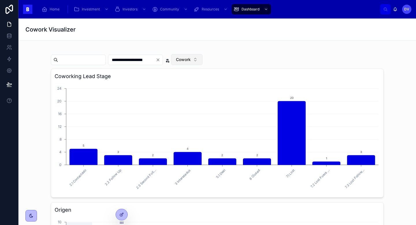
click at [202, 61] on button "Cowork" at bounding box center [186, 59] width 31 height 11
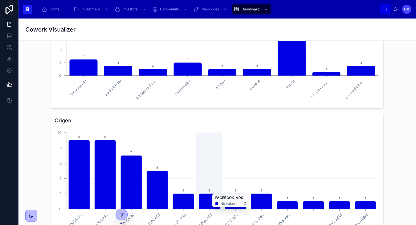
scroll to position [124, 0]
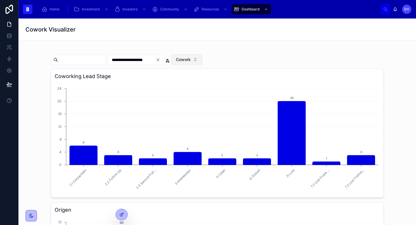
click at [202, 61] on button "Cowork" at bounding box center [186, 59] width 31 height 11
click at [206, 101] on div "Eventos" at bounding box center [197, 101] width 69 height 9
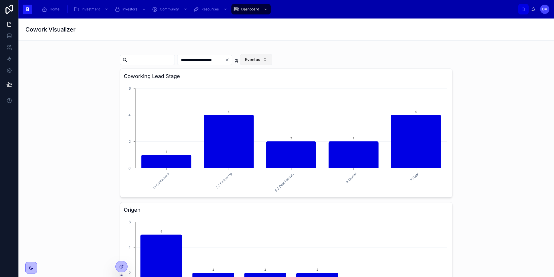
click at [272, 61] on button "Eventos" at bounding box center [256, 59] width 32 height 11
click at [273, 95] on div "Cowork" at bounding box center [271, 91] width 69 height 9
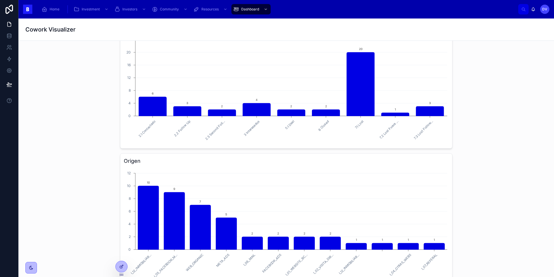
scroll to position [50, 0]
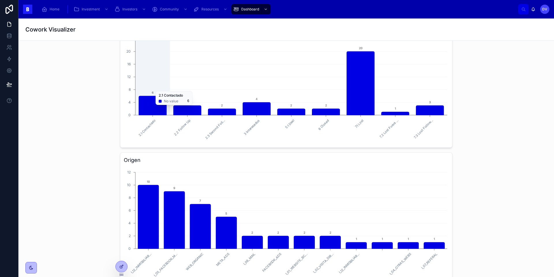
click at [160, 108] on icon "chart" at bounding box center [153, 105] width 28 height 19
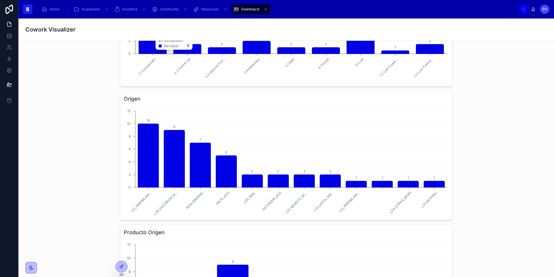
scroll to position [115, 0]
